Goal: Task Accomplishment & Management: Manage account settings

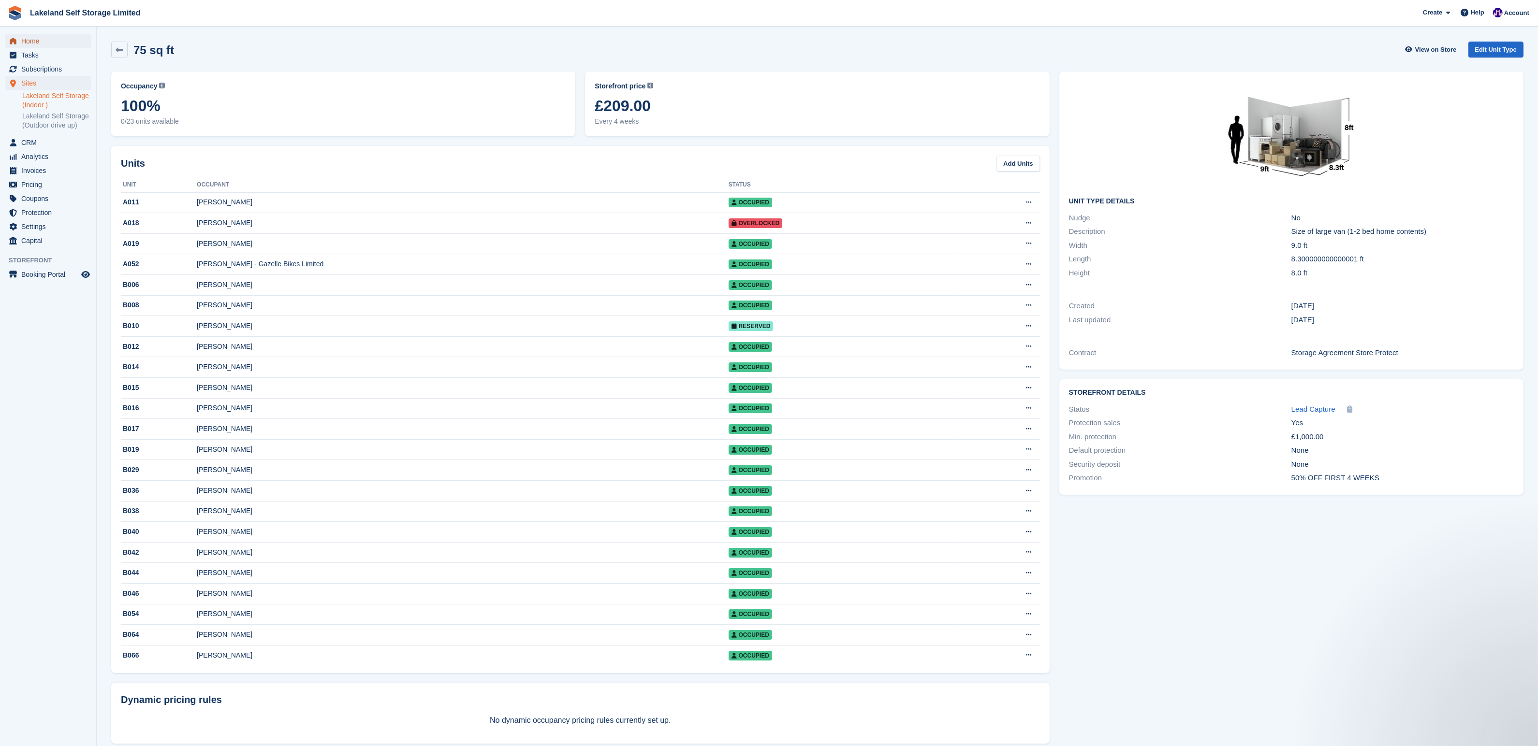
click at [40, 43] on span "Home" at bounding box center [50, 41] width 58 height 14
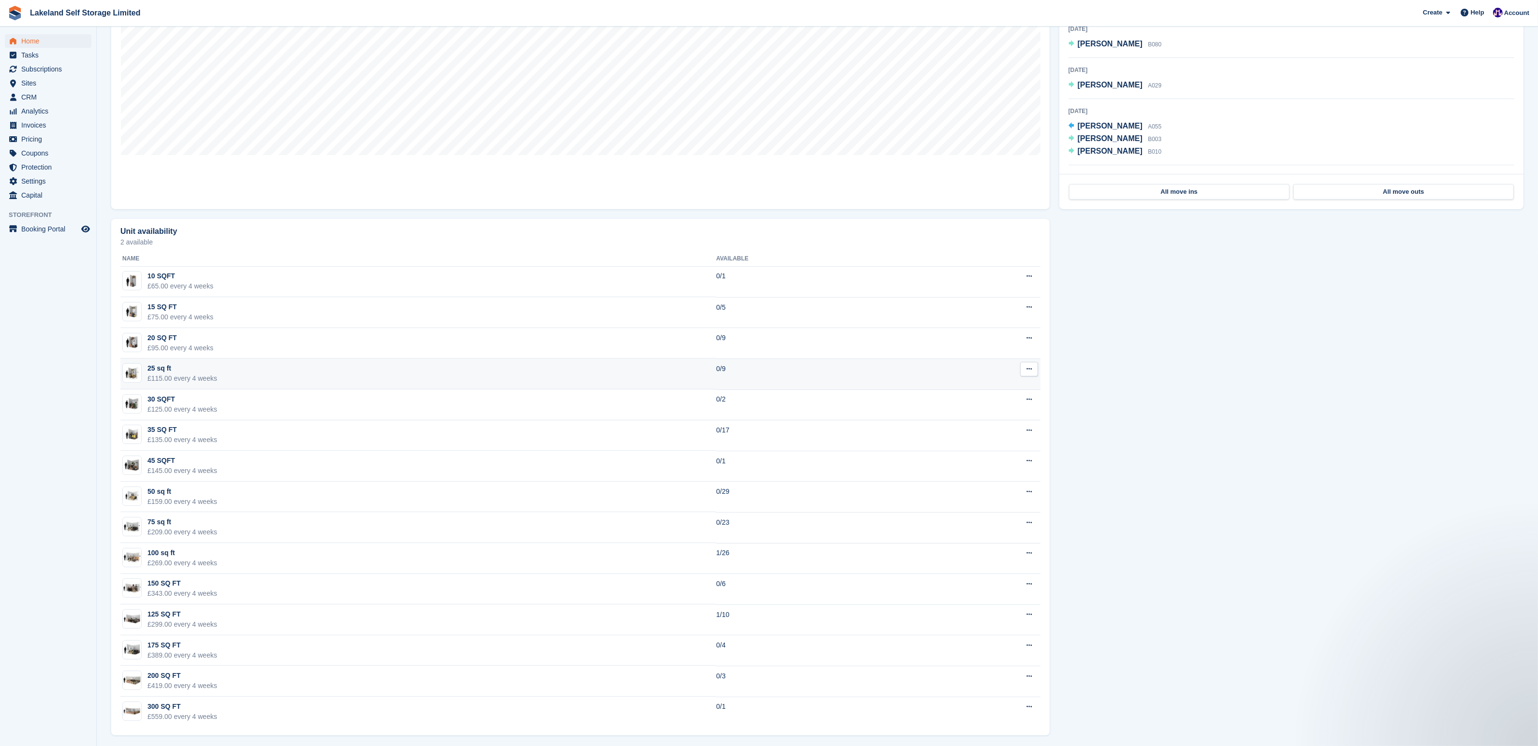
click at [378, 368] on td "25 sq ft £115.00 every 4 weeks" at bounding box center [418, 374] width 596 height 31
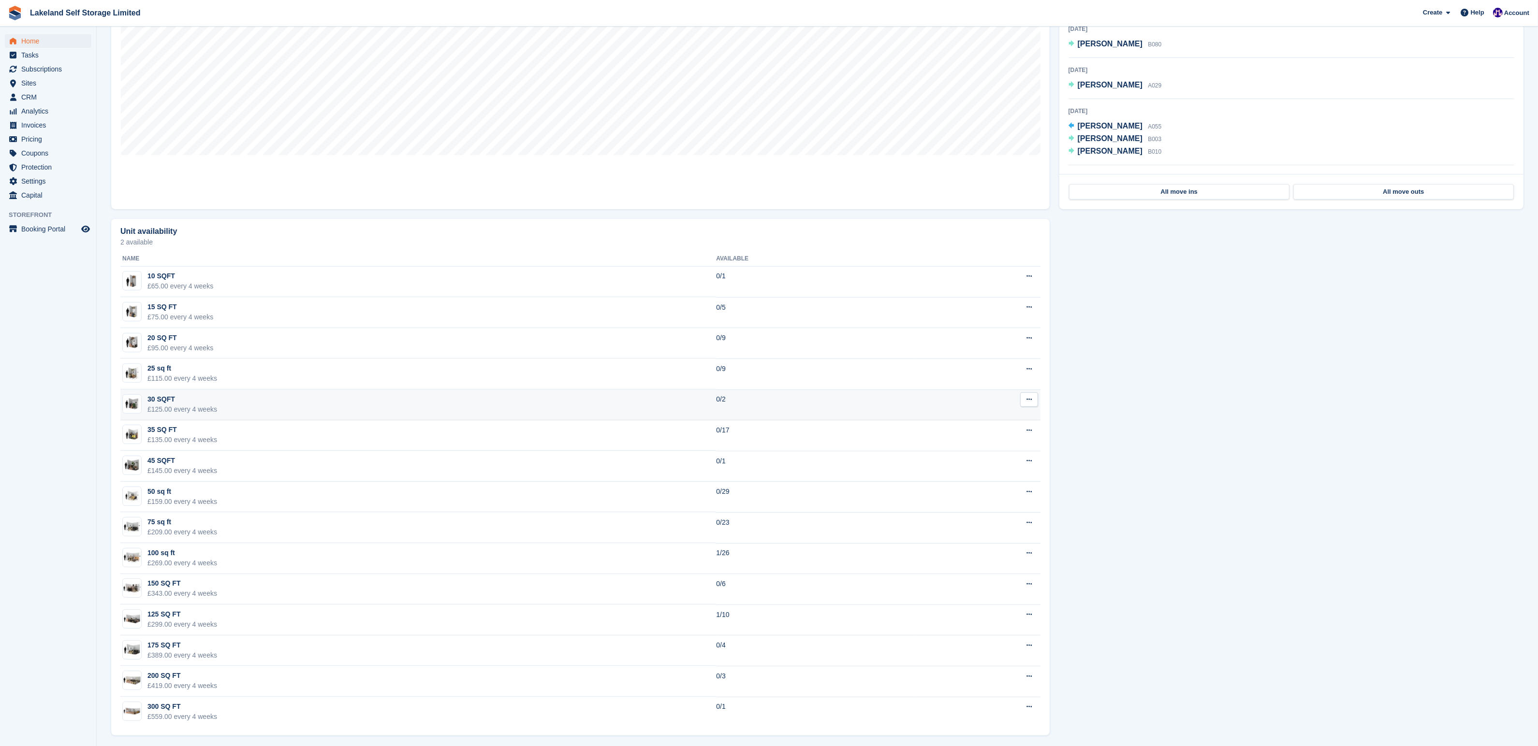
click at [309, 407] on td "30 SQFT £125.00 every 4 weeks" at bounding box center [418, 405] width 596 height 31
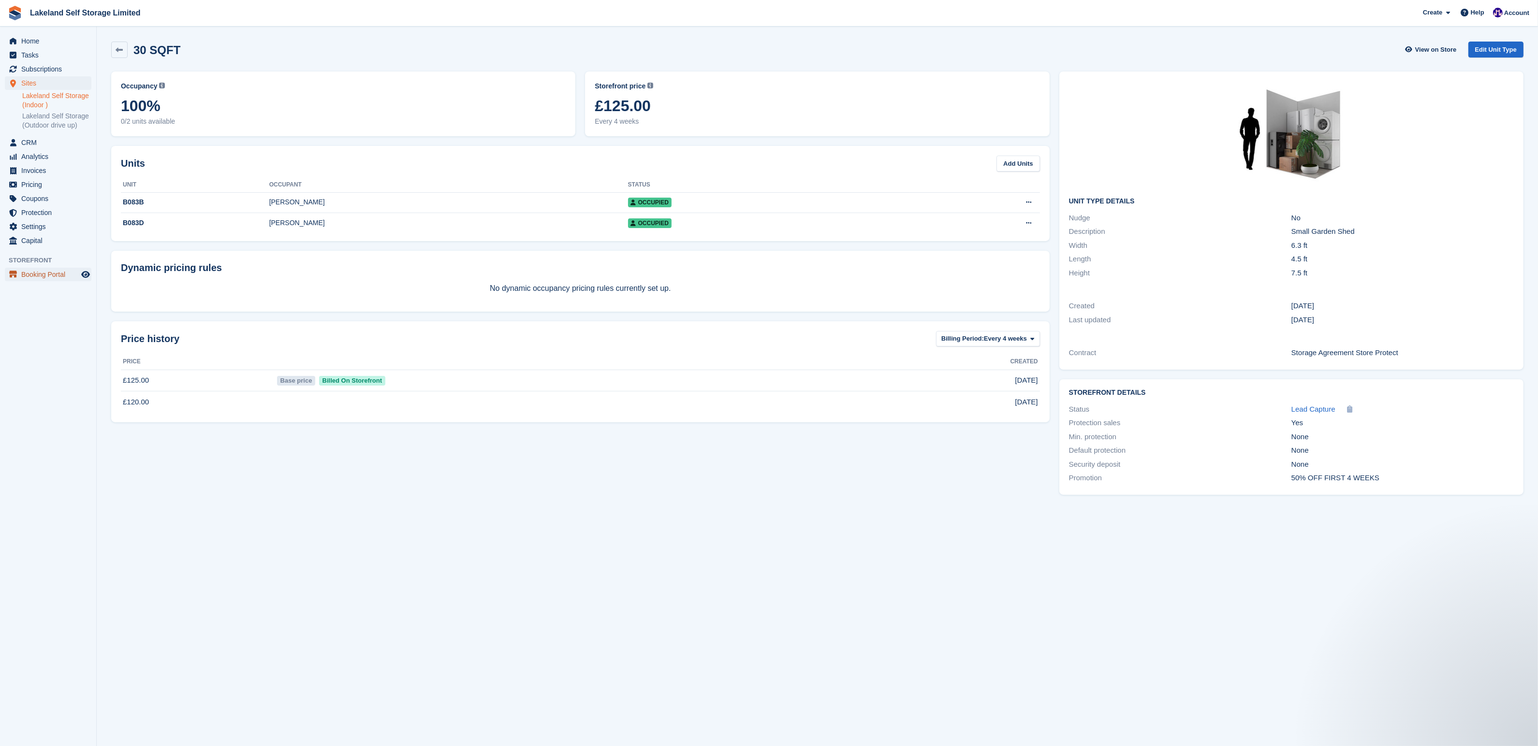
click at [42, 281] on span "Booking Portal" at bounding box center [50, 275] width 58 height 14
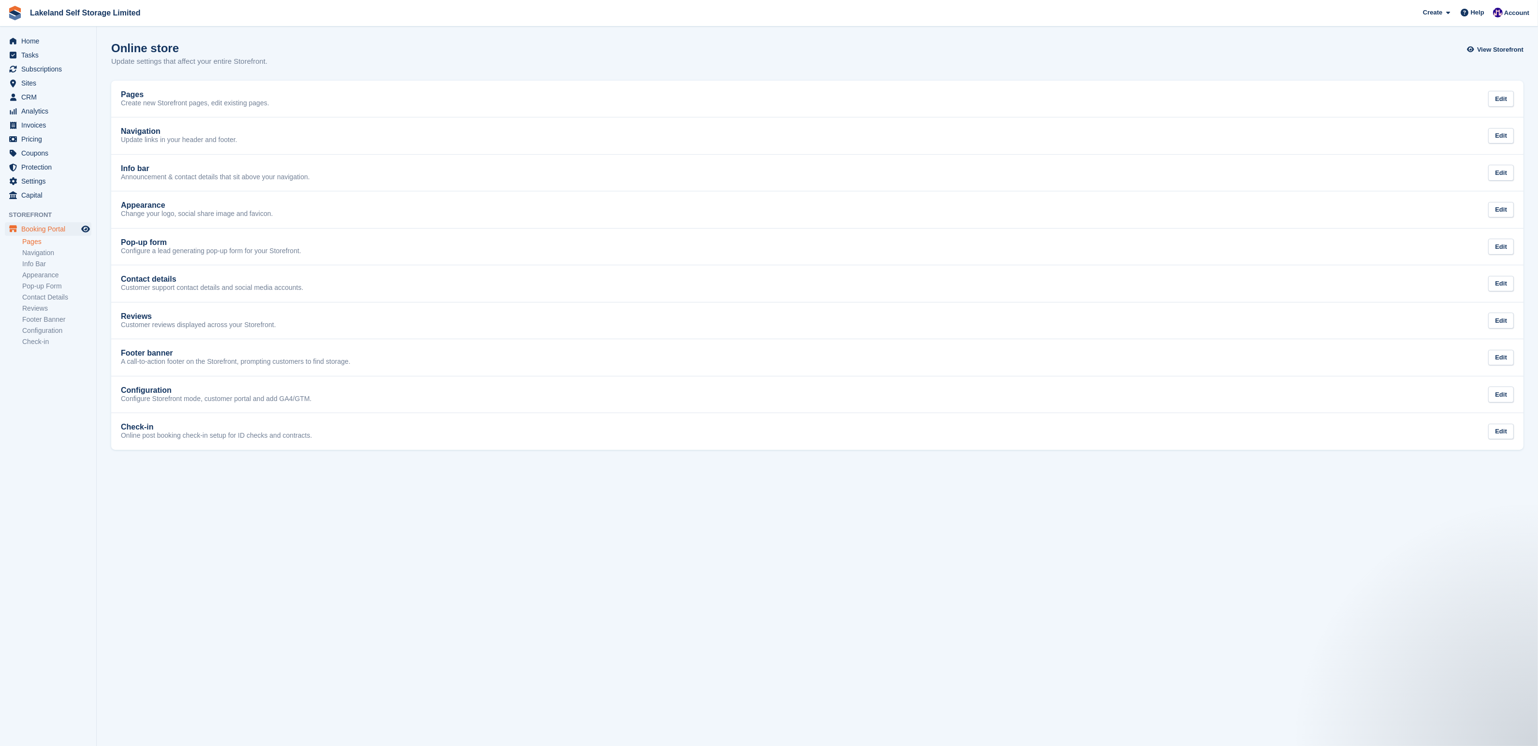
click at [34, 245] on link "Pages" at bounding box center [56, 241] width 69 height 9
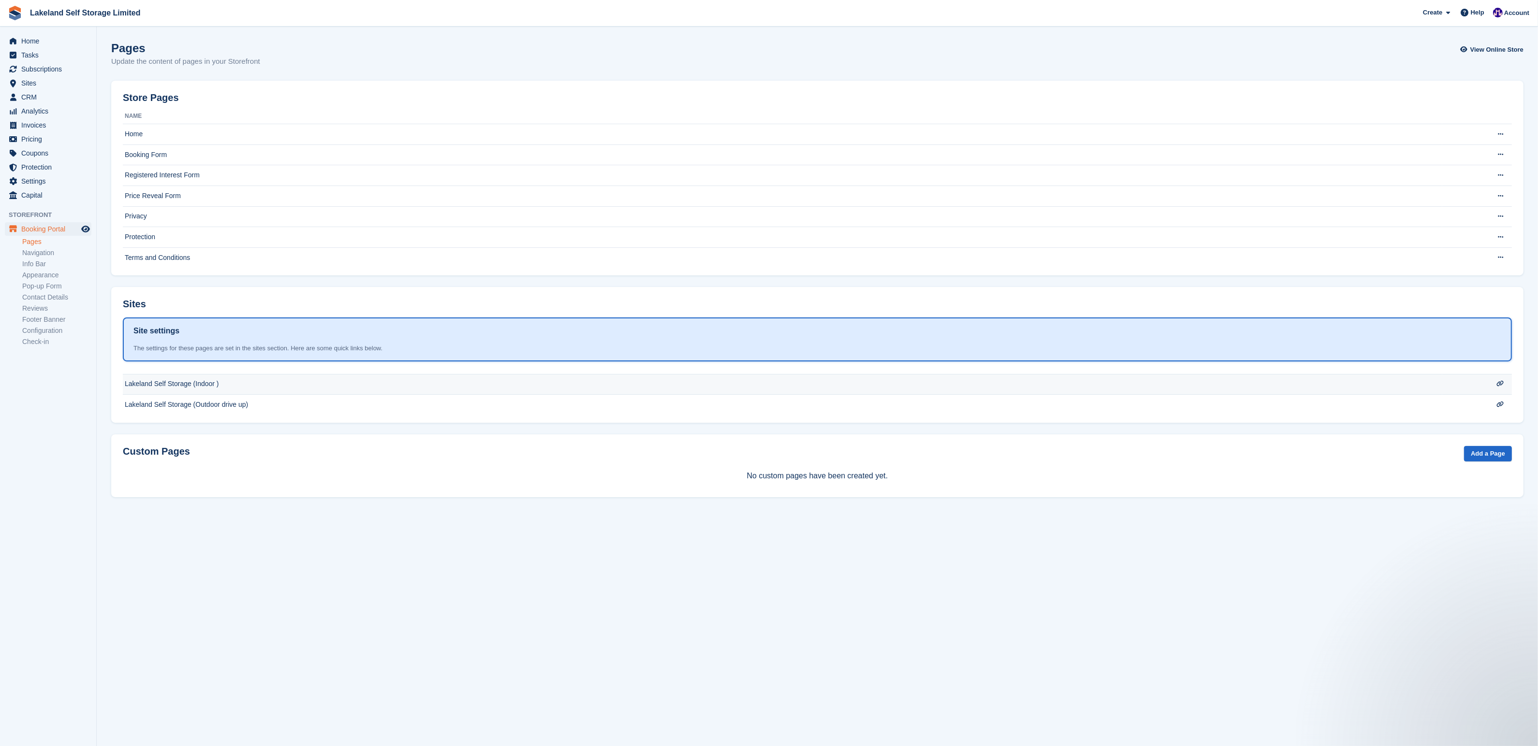
click at [199, 386] on td "Lakeland Self Storage (Indoor )" at bounding box center [782, 384] width 1319 height 21
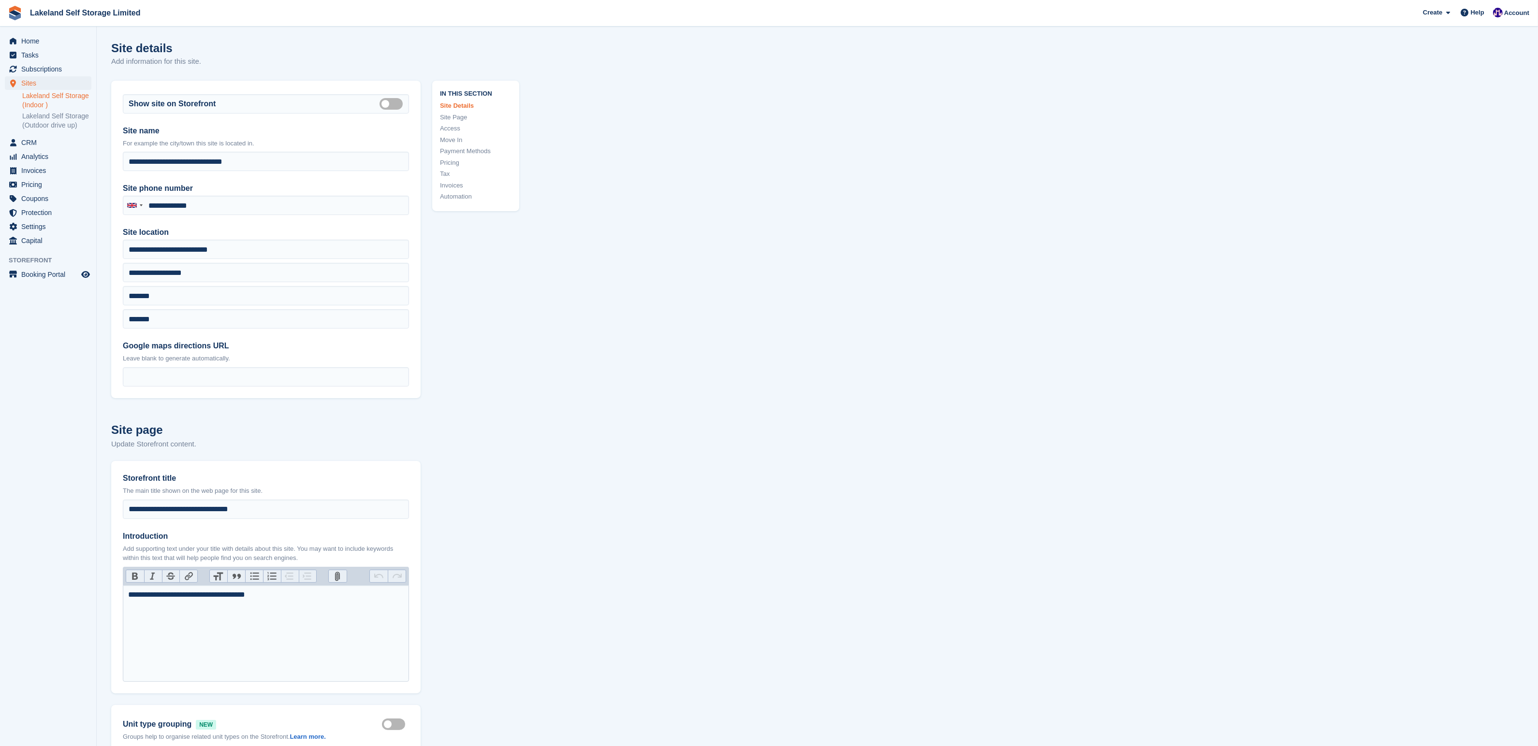
type input "**********"
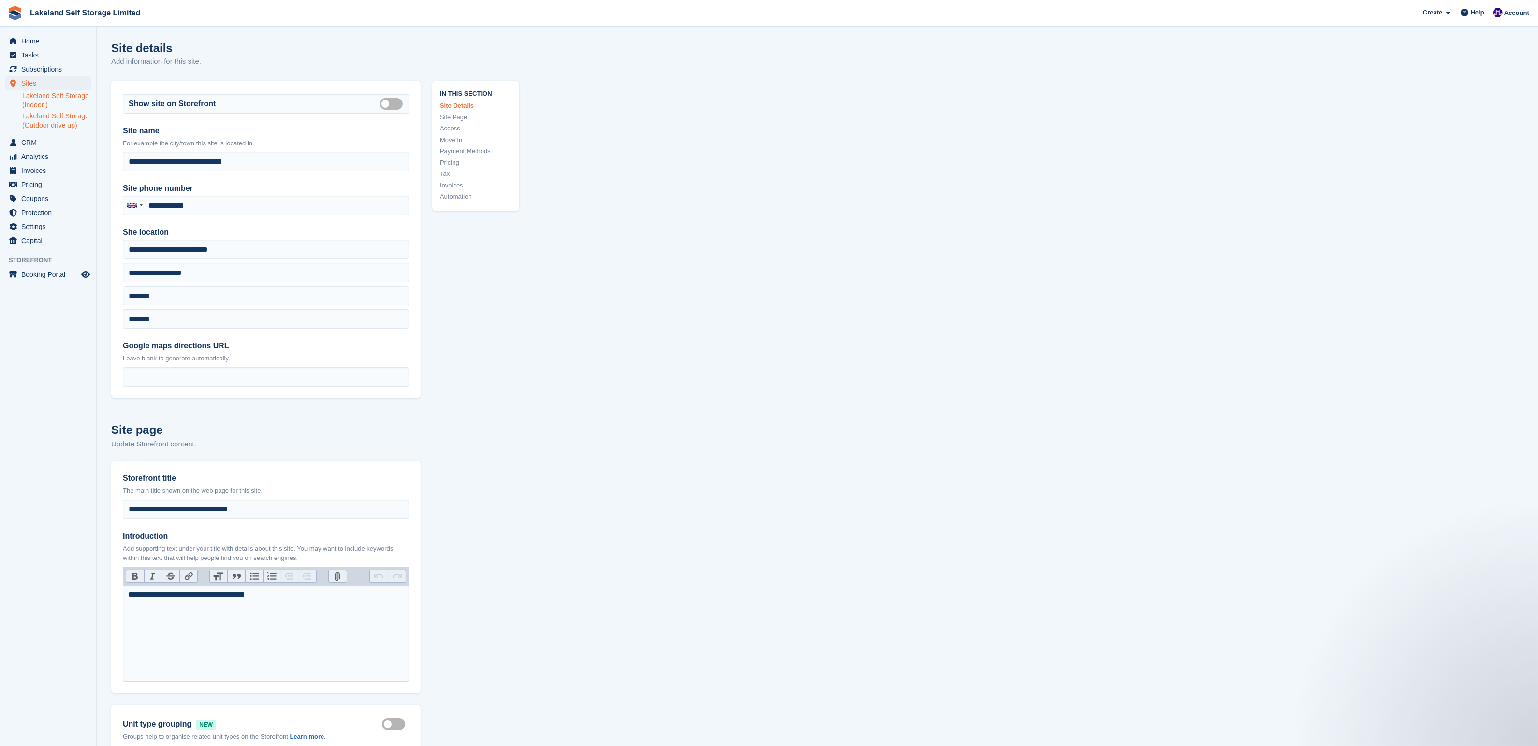
click at [59, 127] on link "Lakeland Self Storage (Outdoor drive up)" at bounding box center [56, 121] width 69 height 18
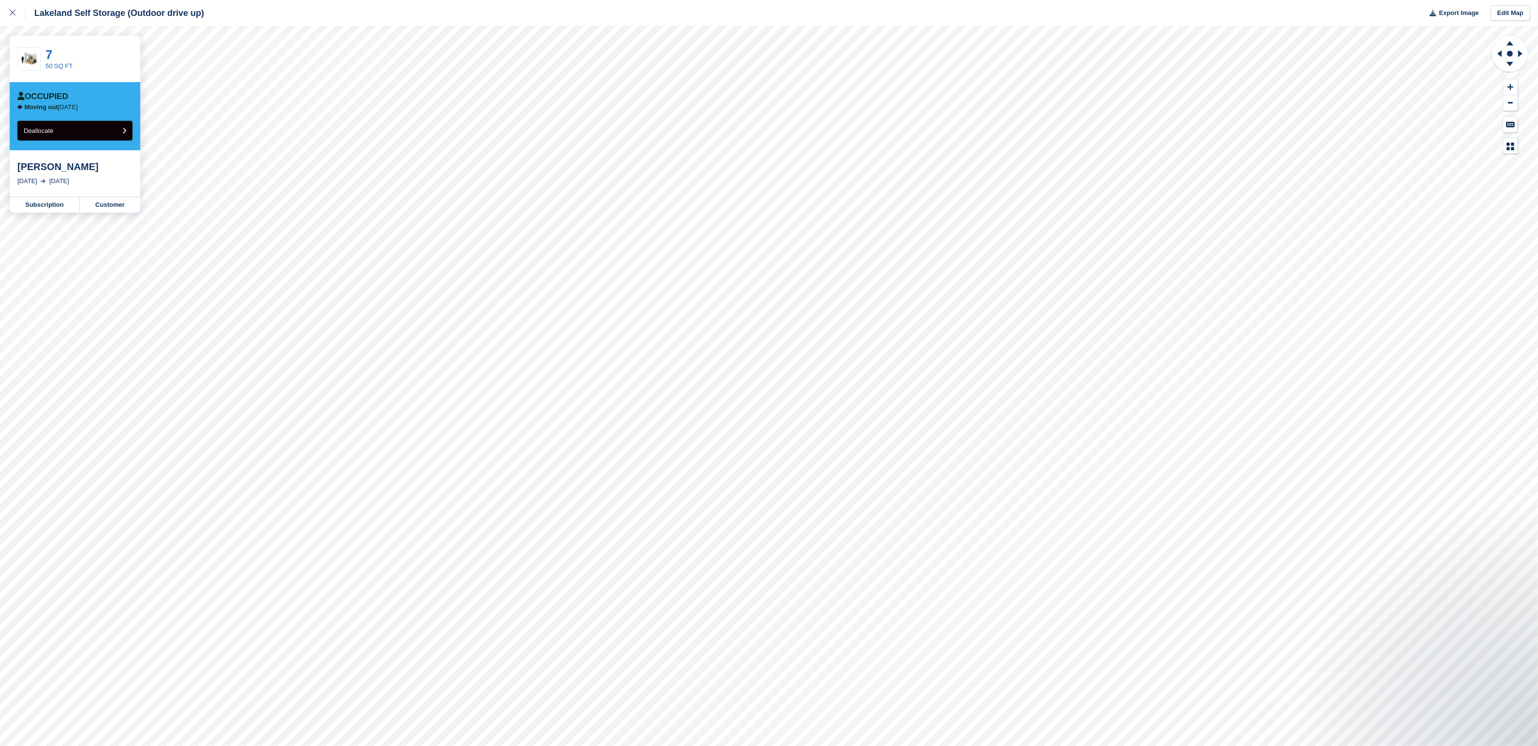
click at [44, 128] on span "Deallocate" at bounding box center [38, 130] width 29 height 7
click at [14, 10] on icon at bounding box center [13, 13] width 6 height 6
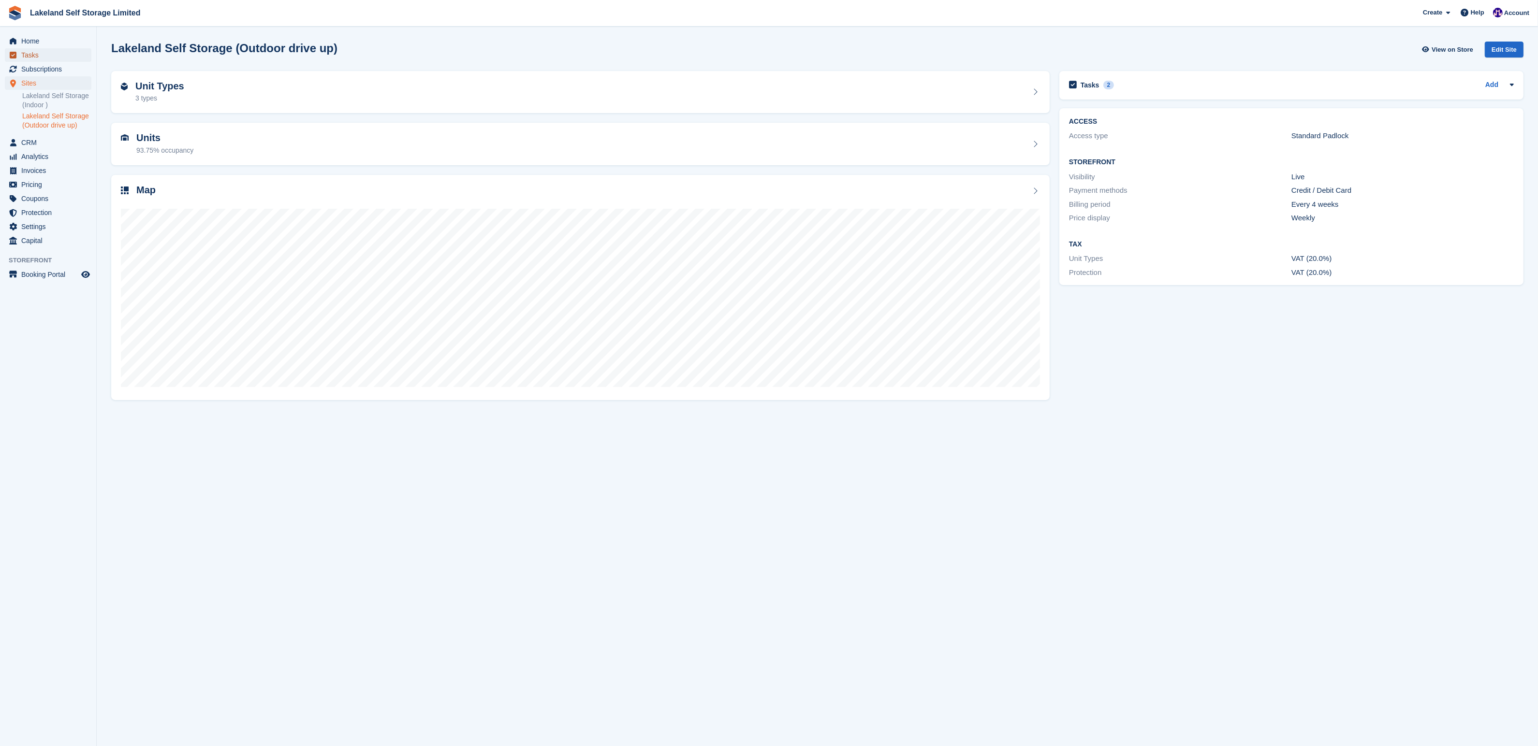
click at [31, 54] on span "Tasks" at bounding box center [50, 55] width 58 height 14
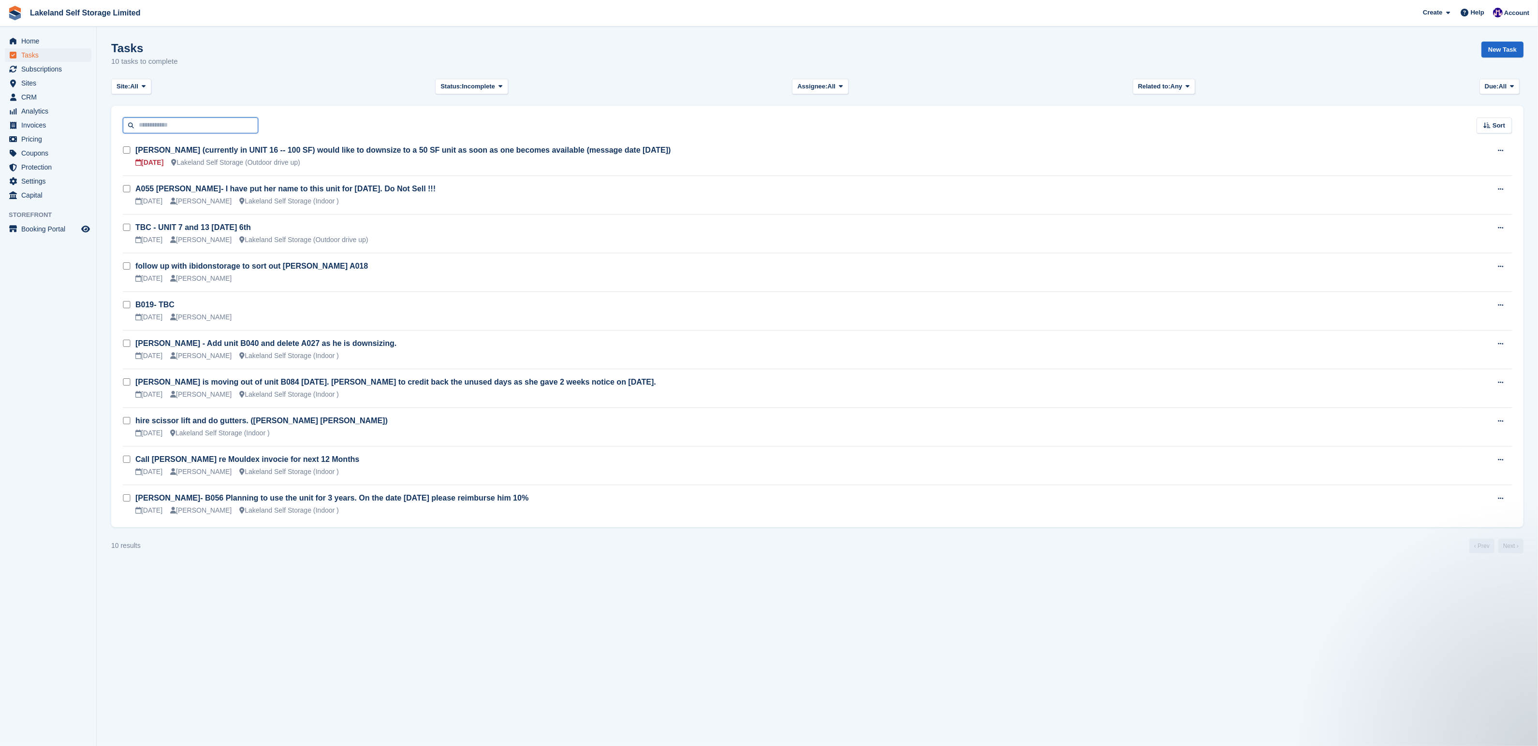
click at [200, 128] on input "text" at bounding box center [190, 125] width 135 height 16
type input "*"
click at [27, 40] on span "Home" at bounding box center [50, 41] width 58 height 14
